Goal: Communication & Community: Ask a question

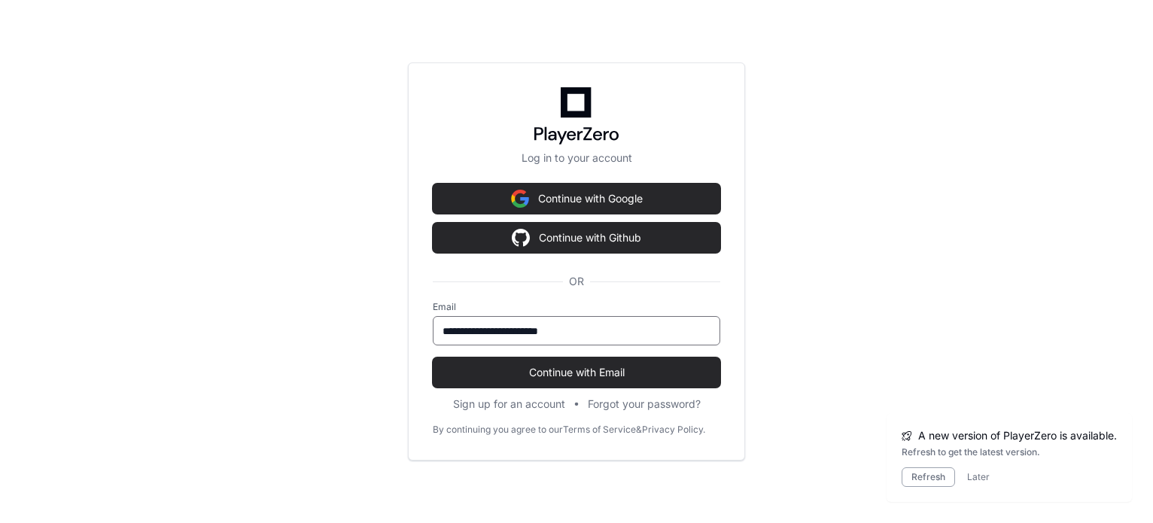
scroll to position [120, 0]
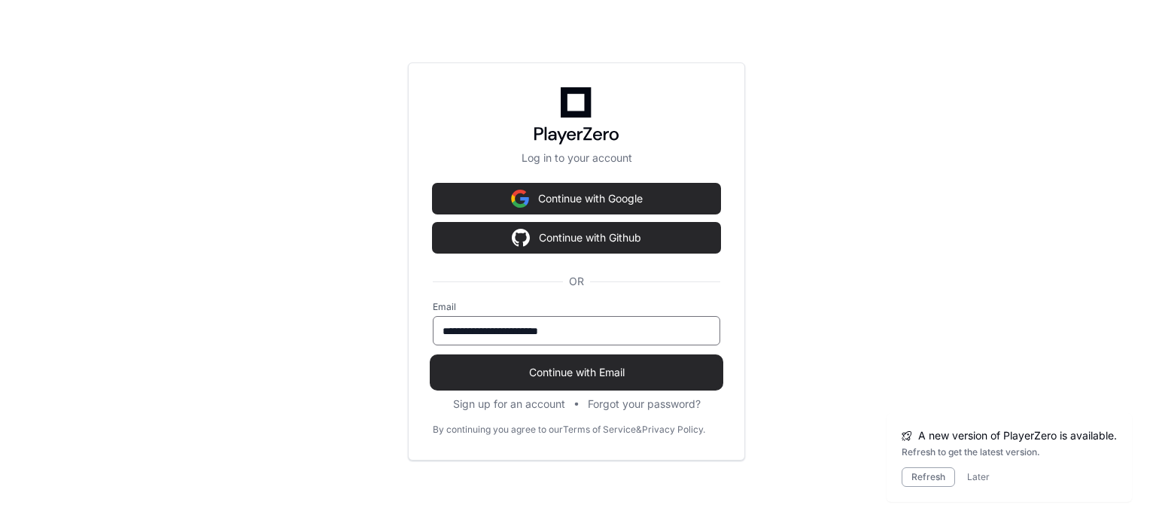
click at [540, 374] on span "Continue with Email" at bounding box center [577, 372] width 288 height 15
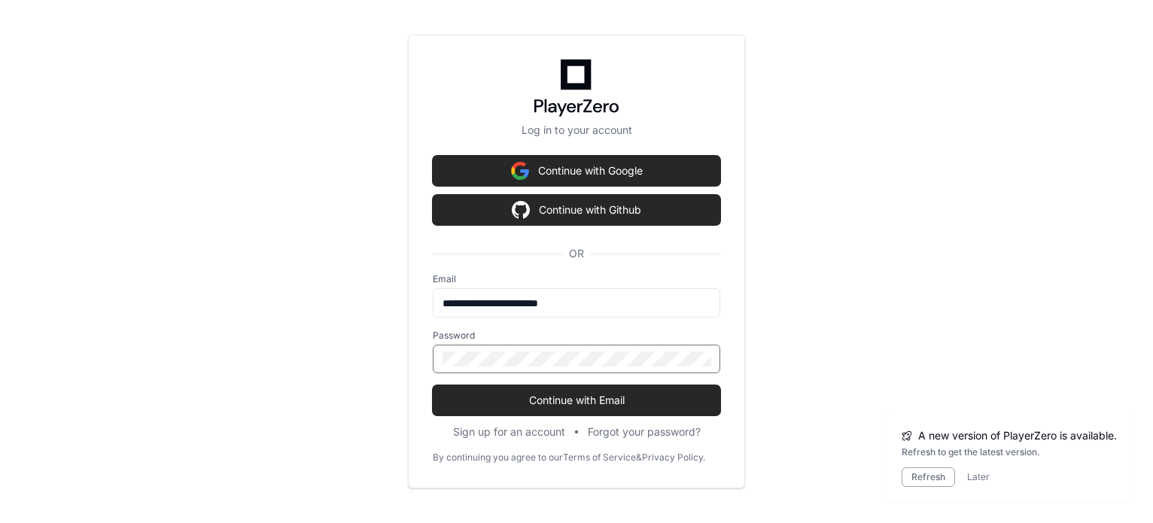
click at [443, 367] on div at bounding box center [443, 367] width 0 height 0
click at [822, 303] on div "**********" at bounding box center [576, 261] width 1153 height 523
click at [570, 367] on div at bounding box center [577, 359] width 288 height 29
click at [573, 348] on div at bounding box center [577, 359] width 288 height 29
click at [433, 385] on button "Continue with Email" at bounding box center [577, 400] width 288 height 30
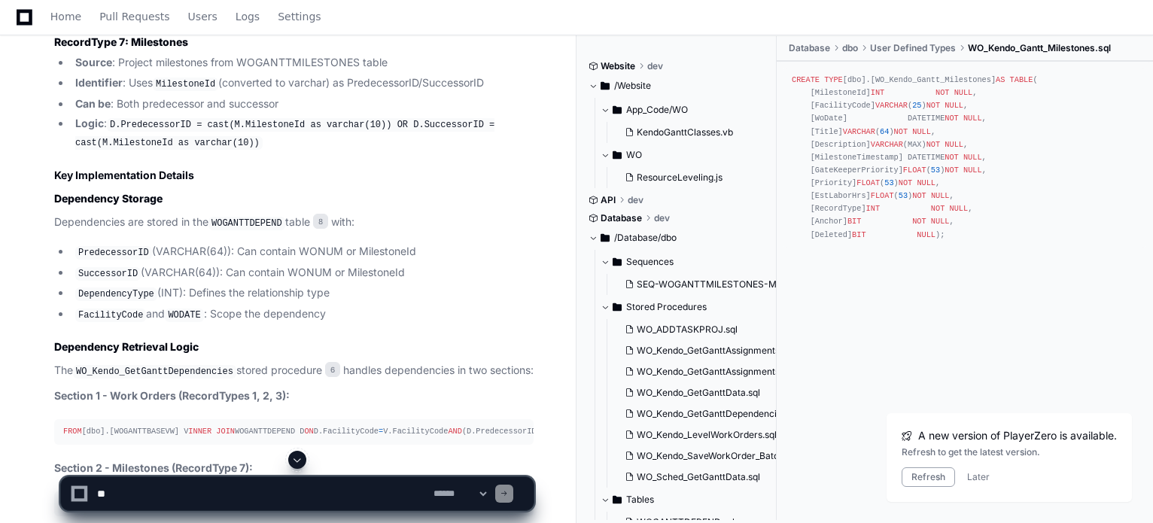
scroll to position [3640, 0]
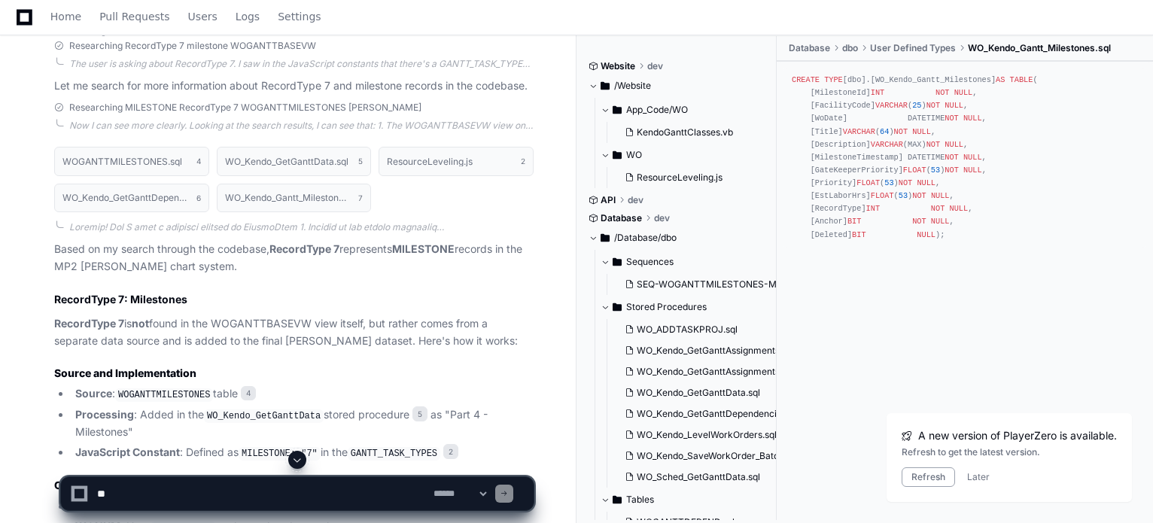
click at [246, 495] on textarea at bounding box center [262, 493] width 336 height 33
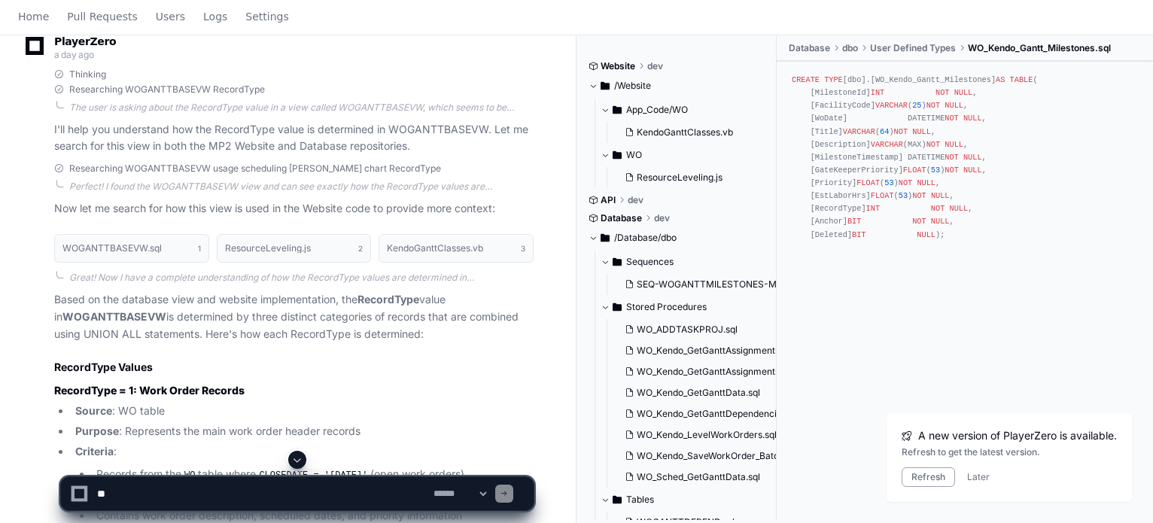
scroll to position [0, 0]
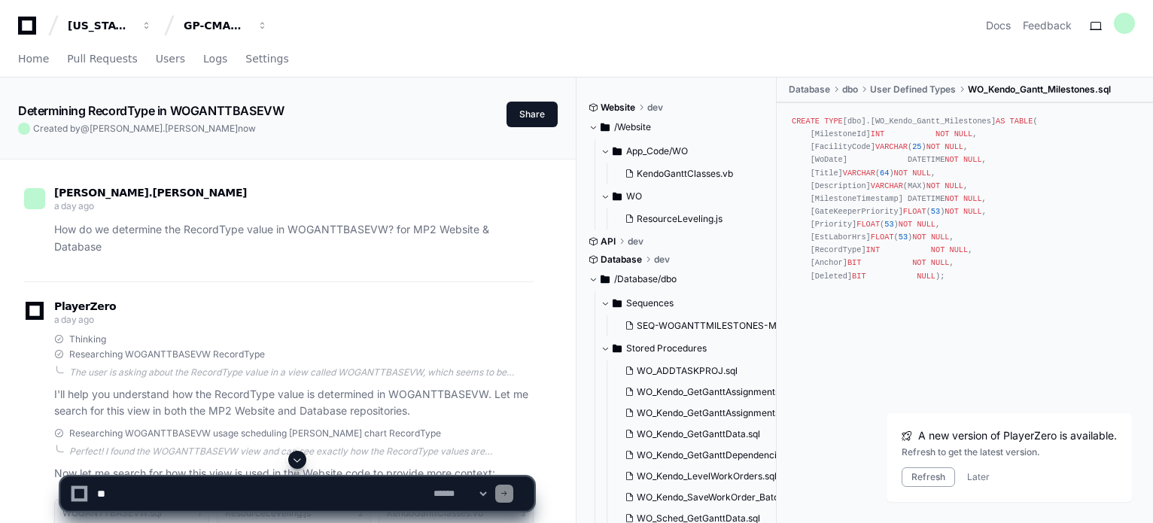
click at [216, 495] on textarea at bounding box center [262, 493] width 336 height 33
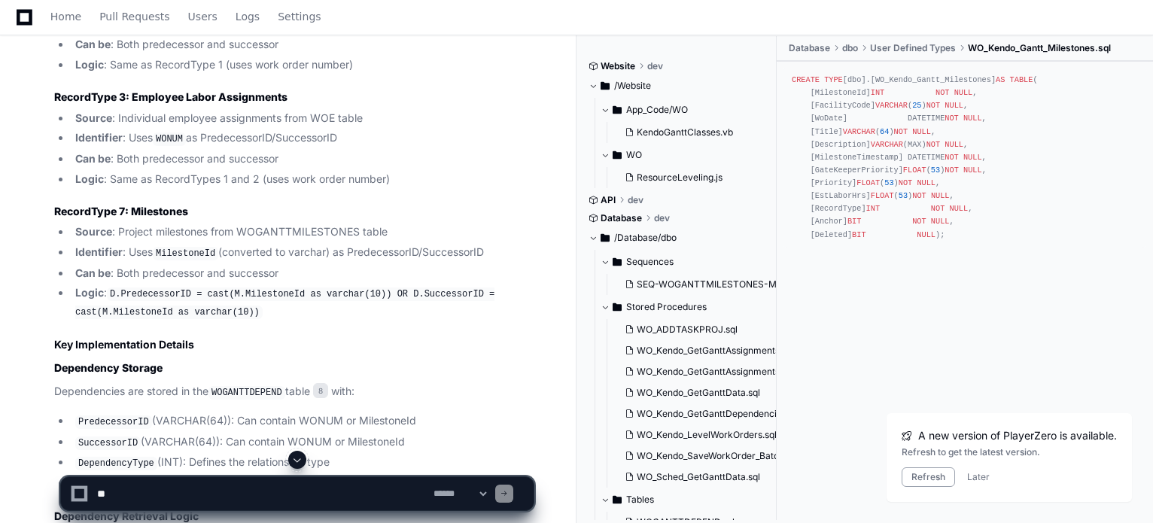
scroll to position [3405, 0]
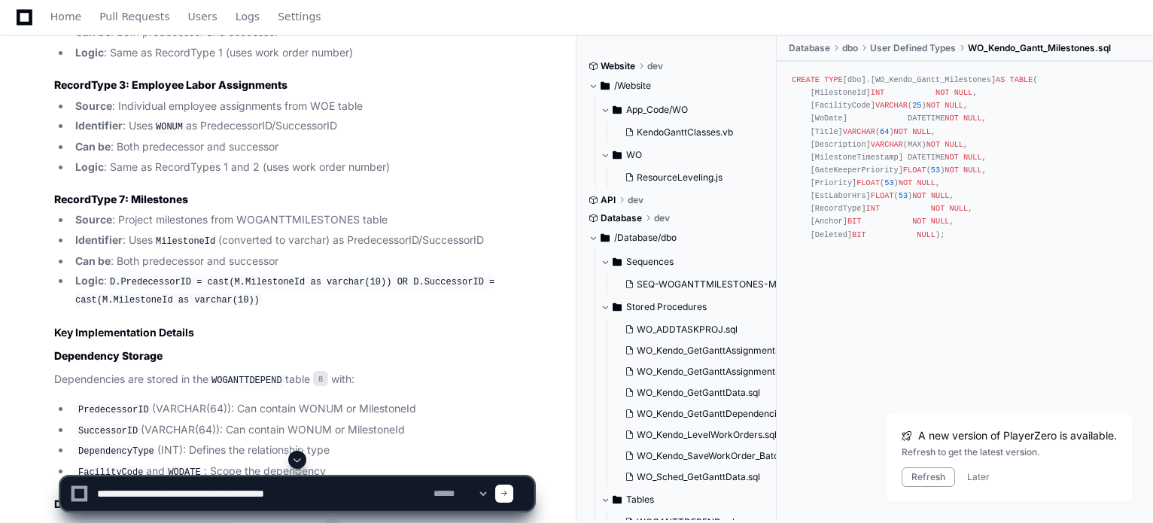
paste textarea "**********"
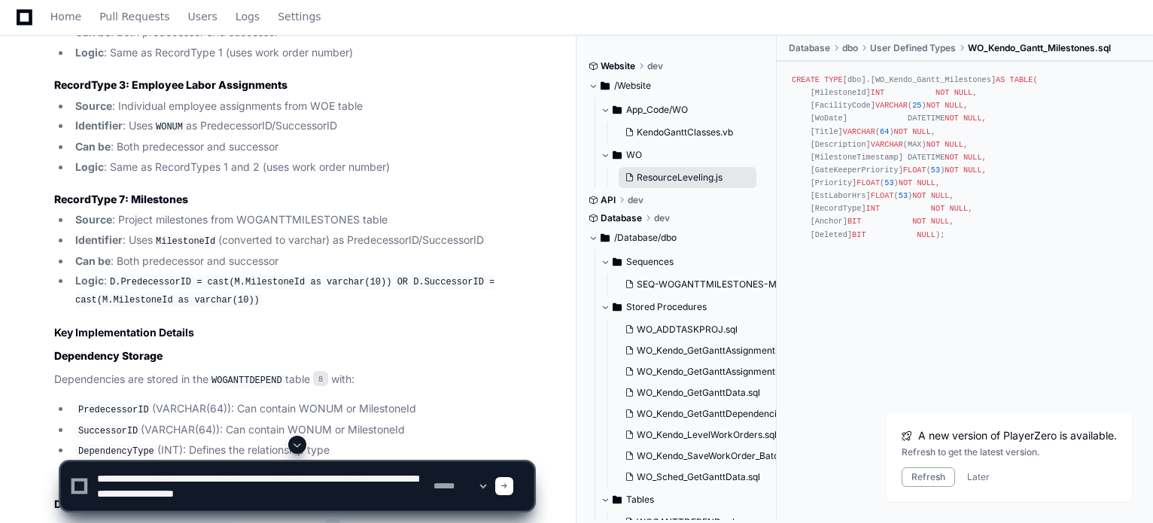
scroll to position [5, 0]
type textarea "**********"
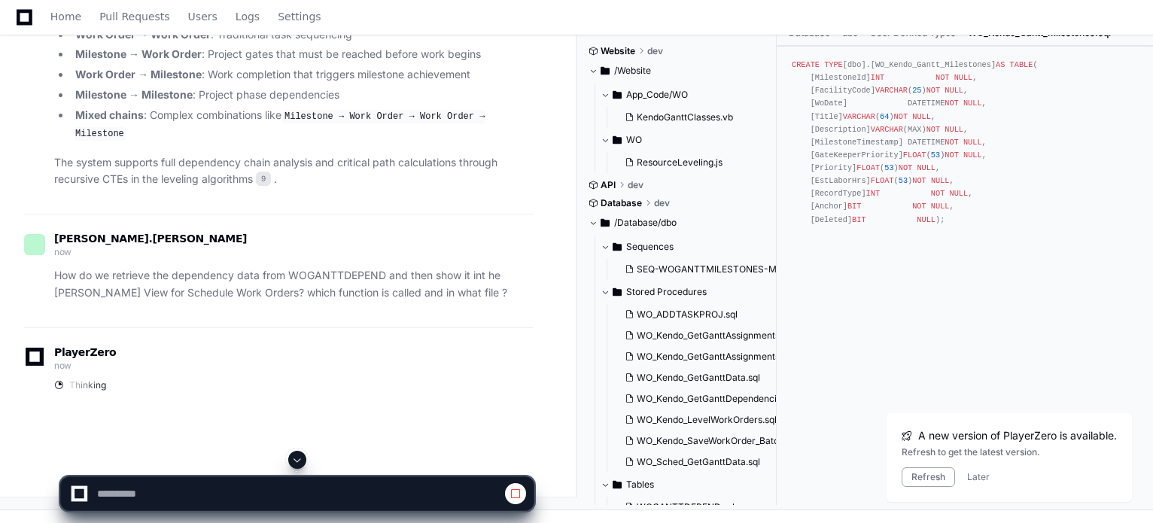
scroll to position [4308, 0]
